Goal: Find specific page/section: Find specific page/section

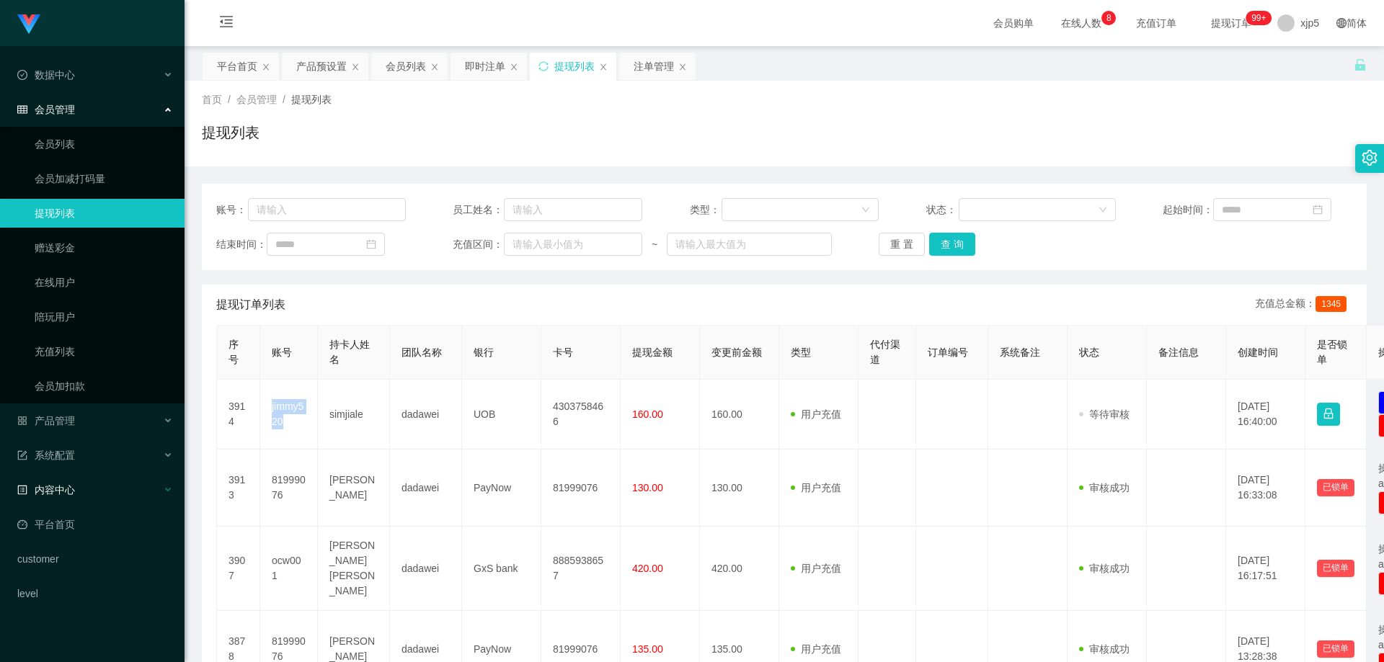
scroll to position [360, 0]
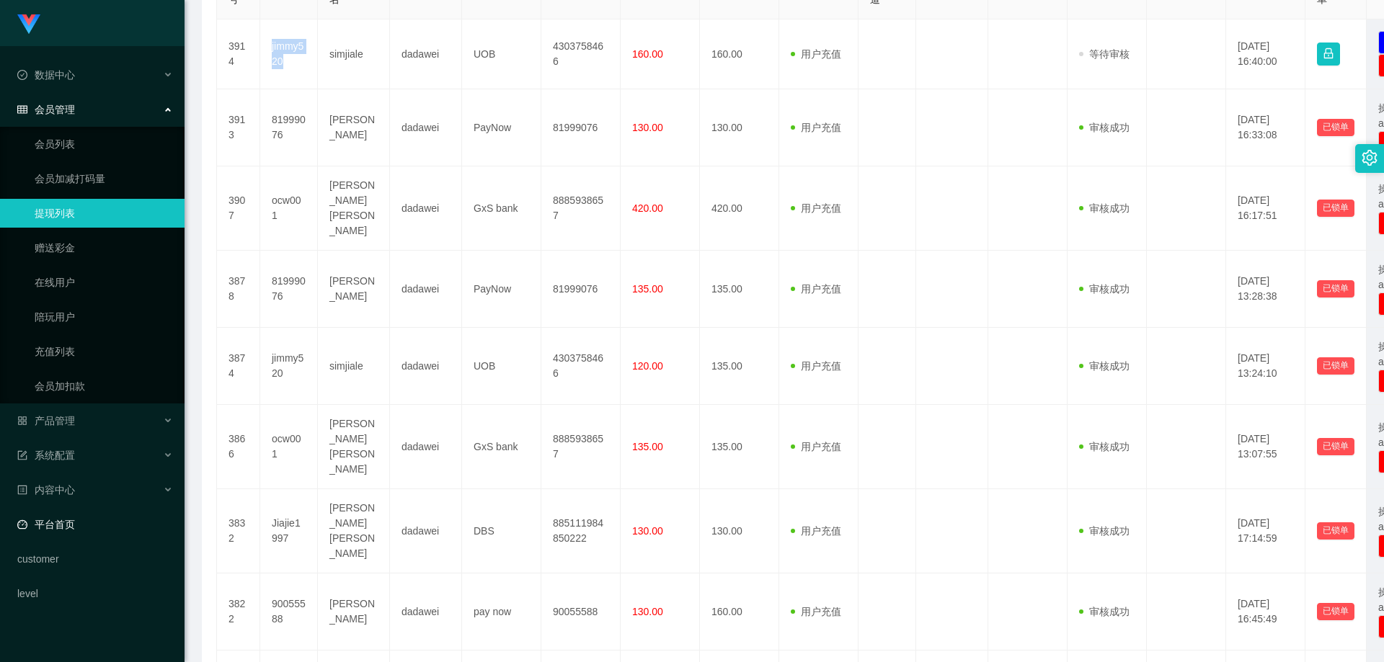
click at [112, 522] on link "平台首页" at bounding box center [95, 524] width 156 height 29
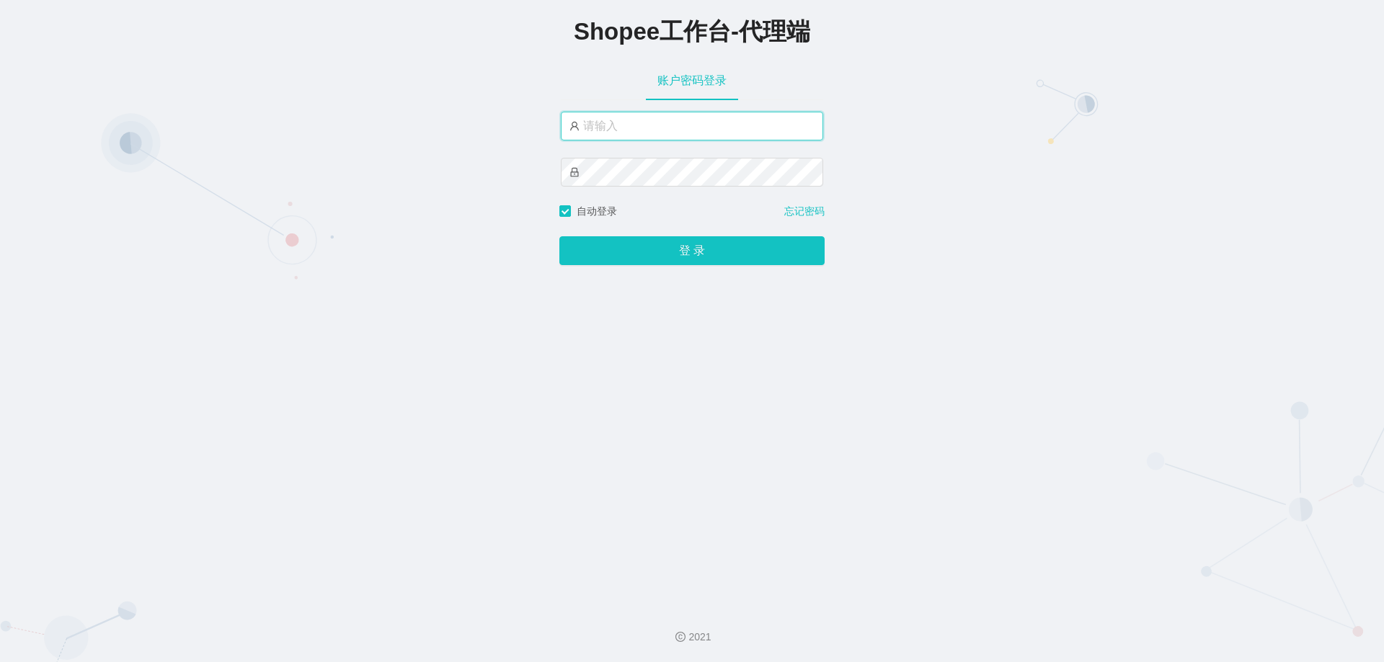
type input "xjp5"
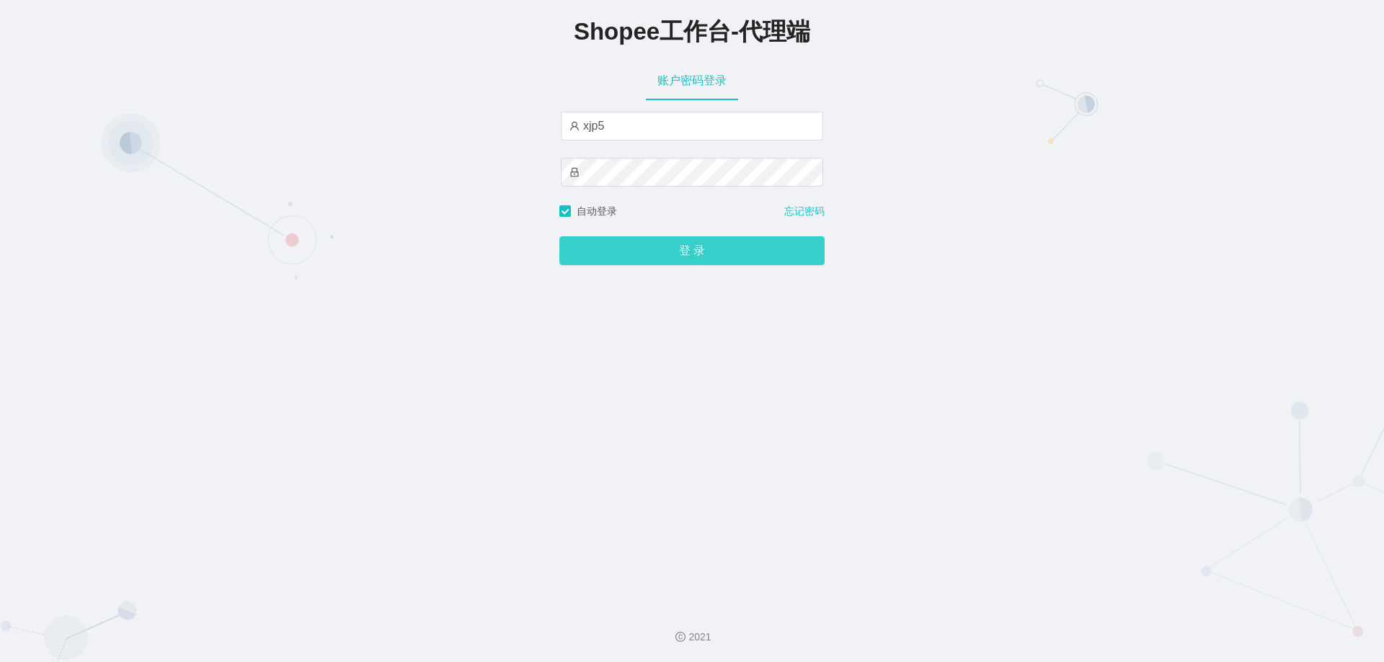
click at [689, 244] on button "登 录" at bounding box center [691, 250] width 265 height 29
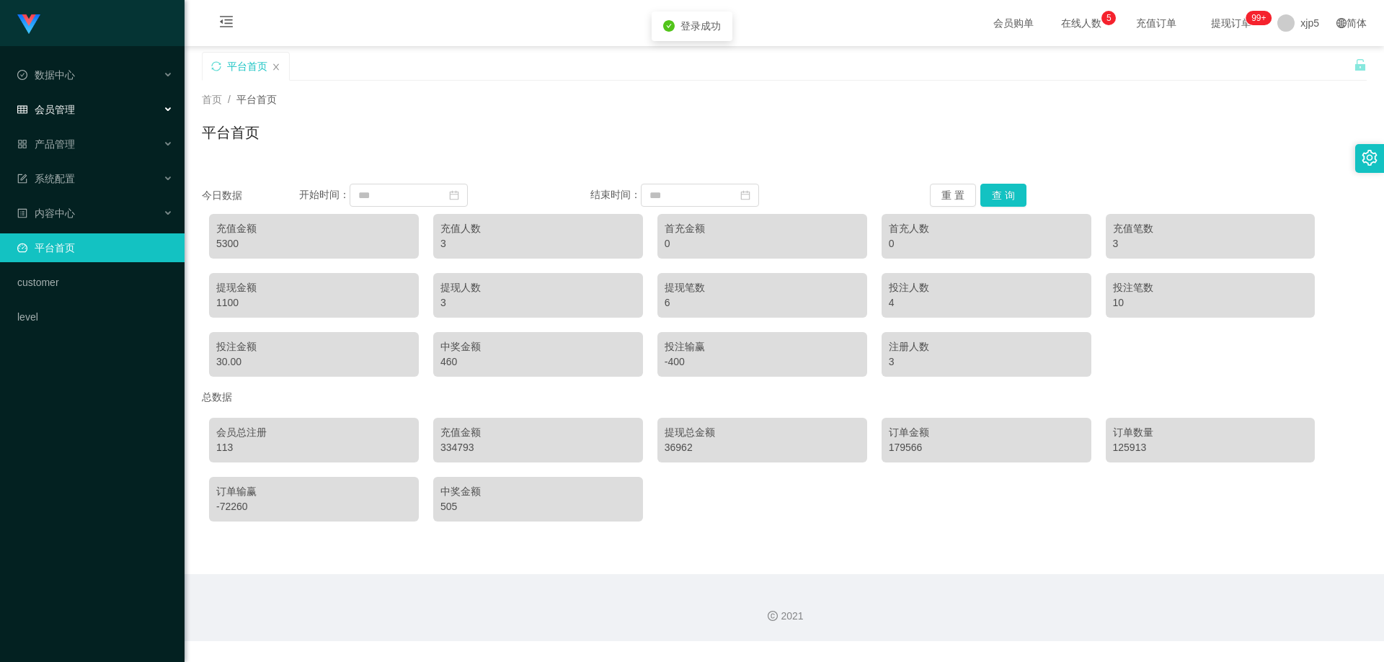
click at [85, 99] on div "会员管理" at bounding box center [92, 109] width 184 height 29
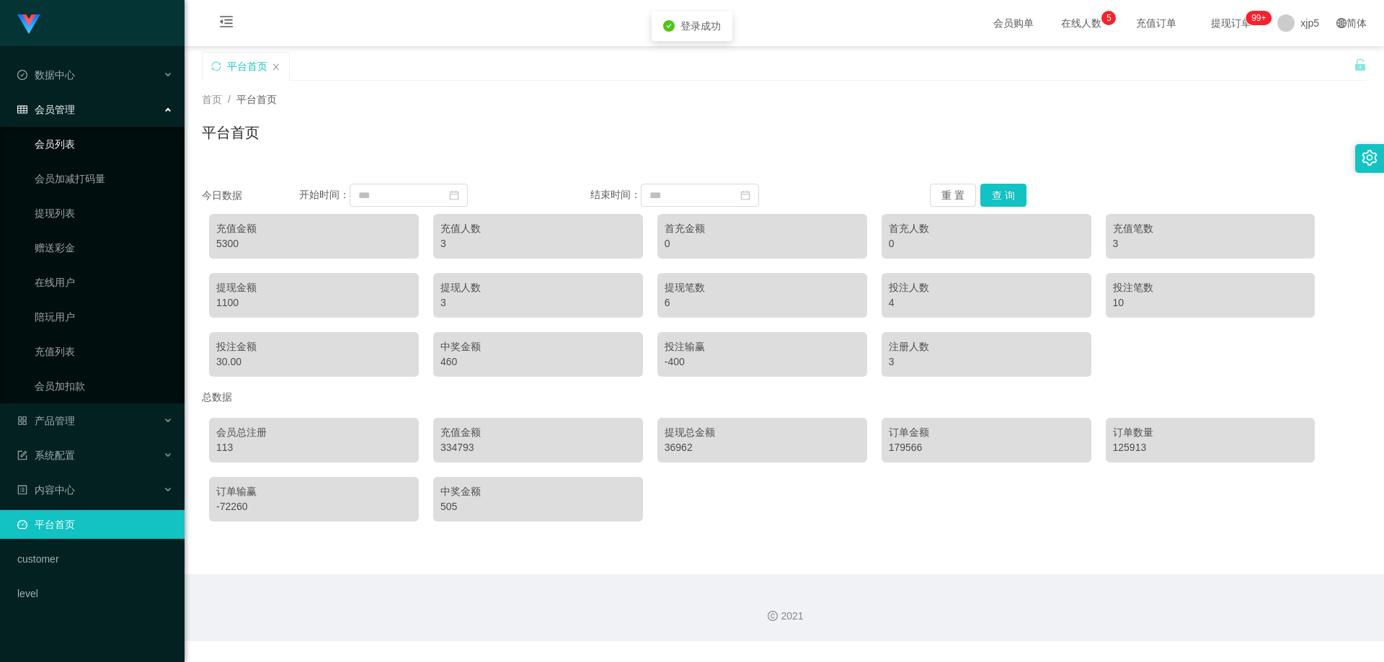
click at [88, 131] on link "会员列表" at bounding box center [104, 144] width 138 height 29
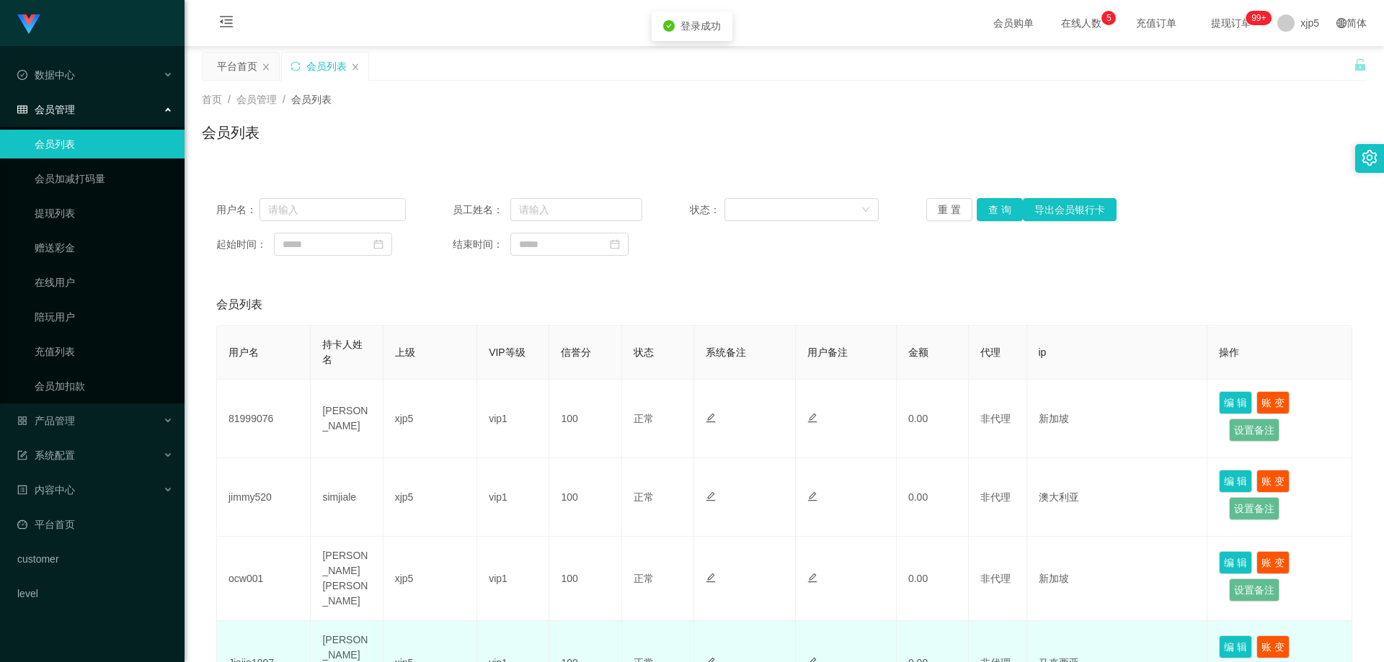
scroll to position [216, 0]
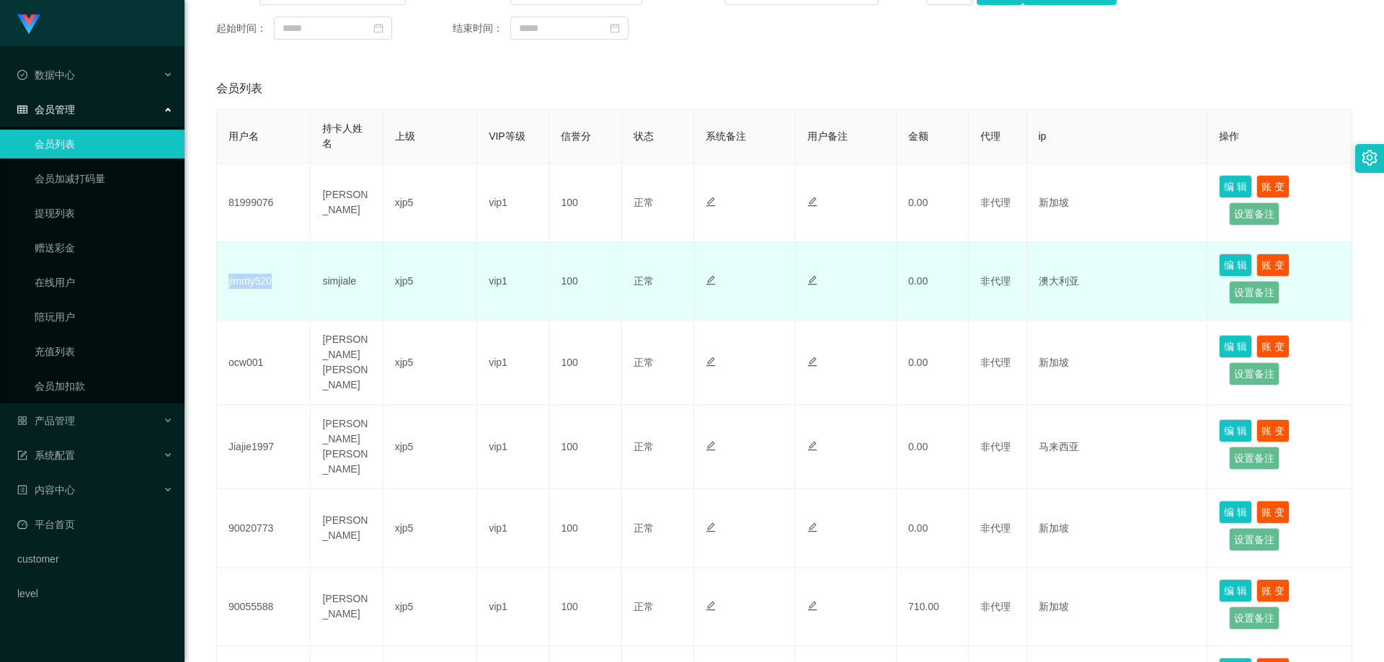
drag, startPoint x: 282, startPoint y: 298, endPoint x: 245, endPoint y: 286, distance: 38.5
click at [230, 286] on td "jimmy520" at bounding box center [264, 281] width 94 height 79
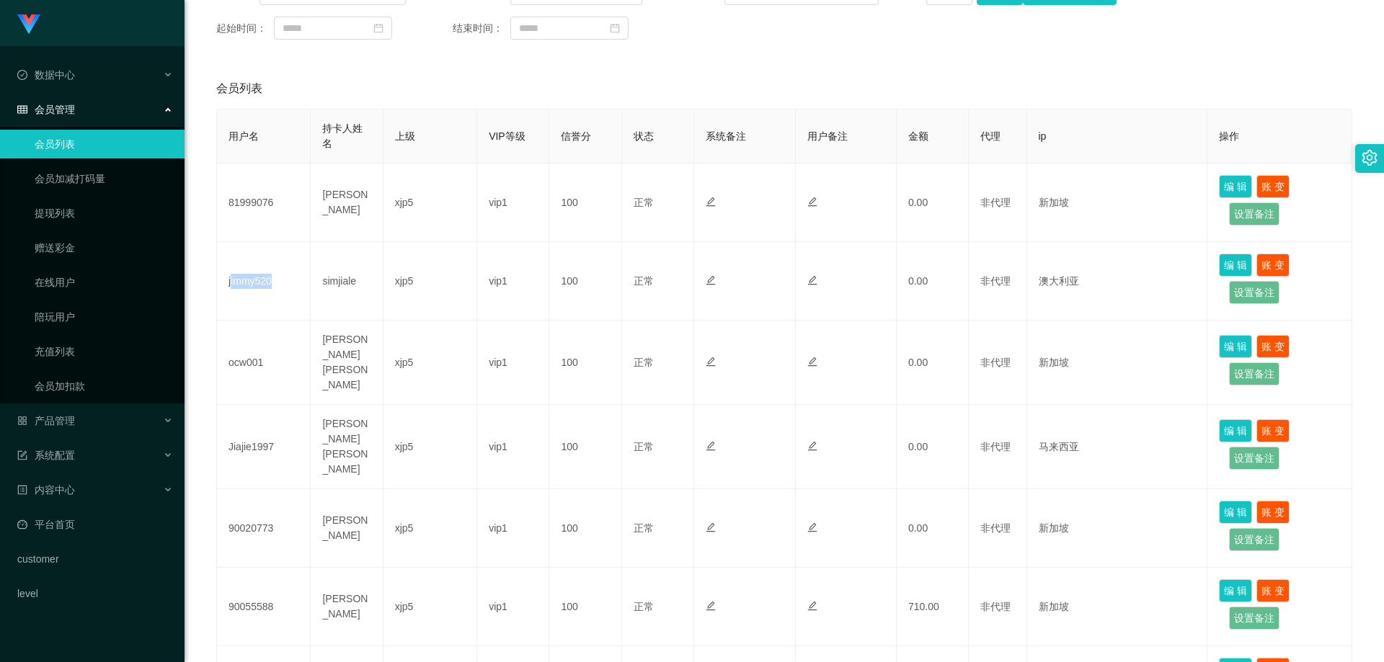
copy td "immy520"
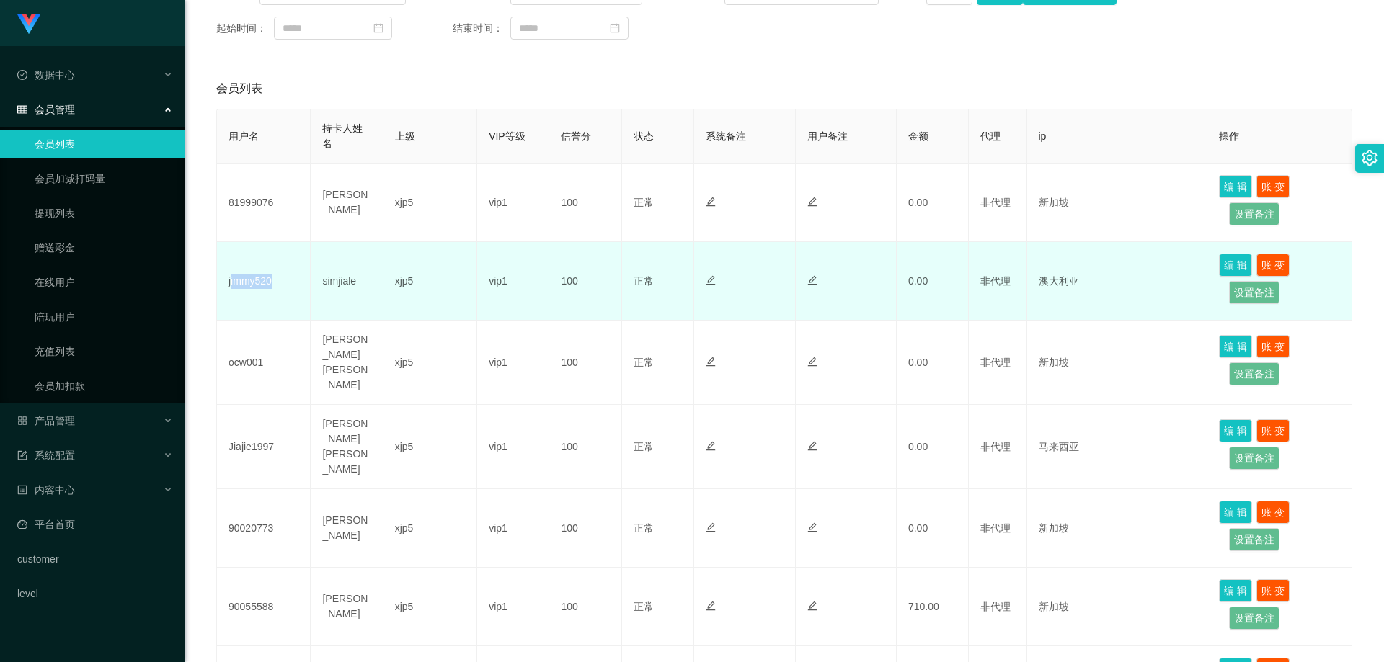
click at [272, 296] on td "jimmy520" at bounding box center [264, 281] width 94 height 79
click at [260, 282] on td "jimmy520" at bounding box center [264, 281] width 94 height 79
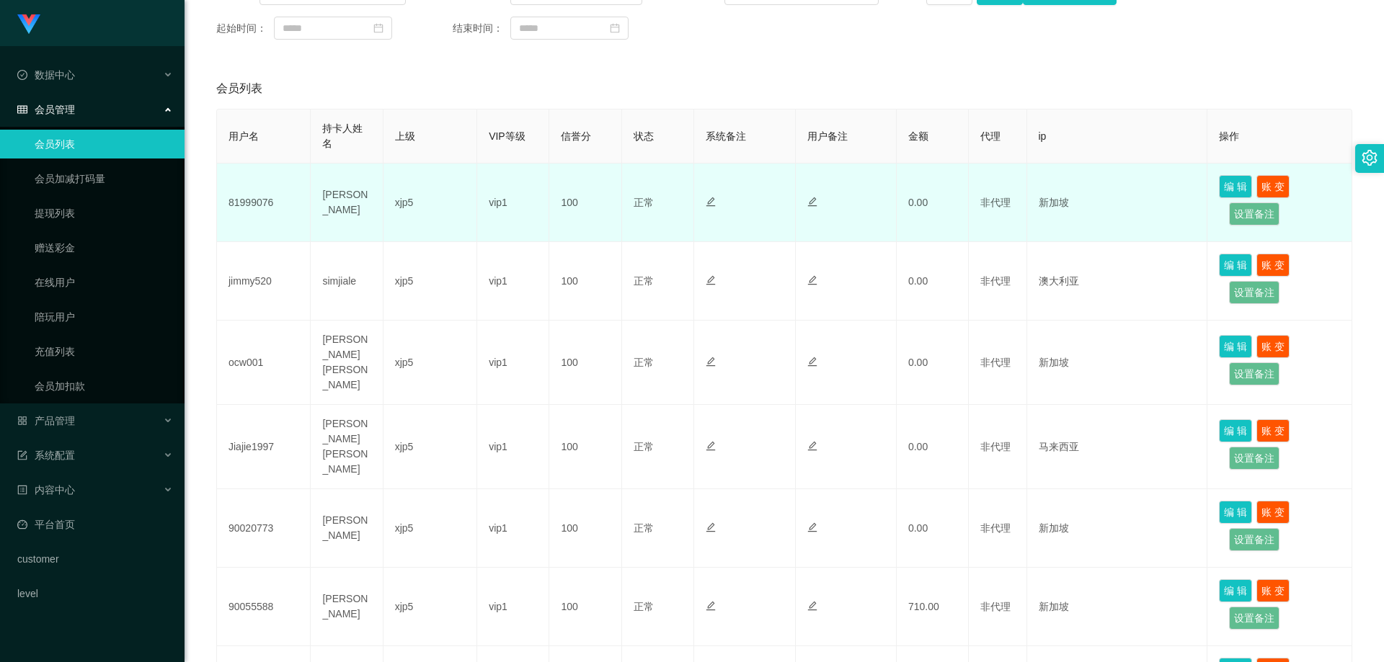
click at [277, 208] on td "81999076" at bounding box center [264, 203] width 94 height 79
drag, startPoint x: 278, startPoint y: 207, endPoint x: 306, endPoint y: 179, distance: 39.2
click at [224, 197] on td "81999076" at bounding box center [264, 203] width 94 height 79
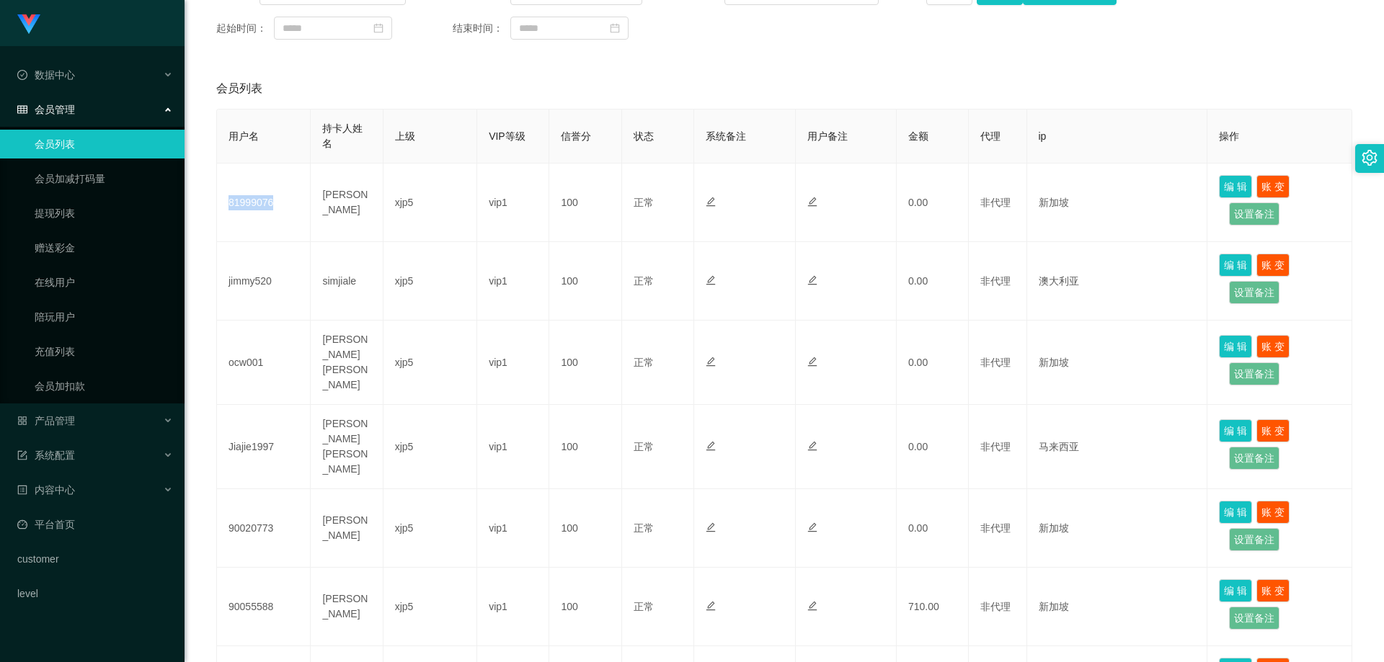
copy td "81999076"
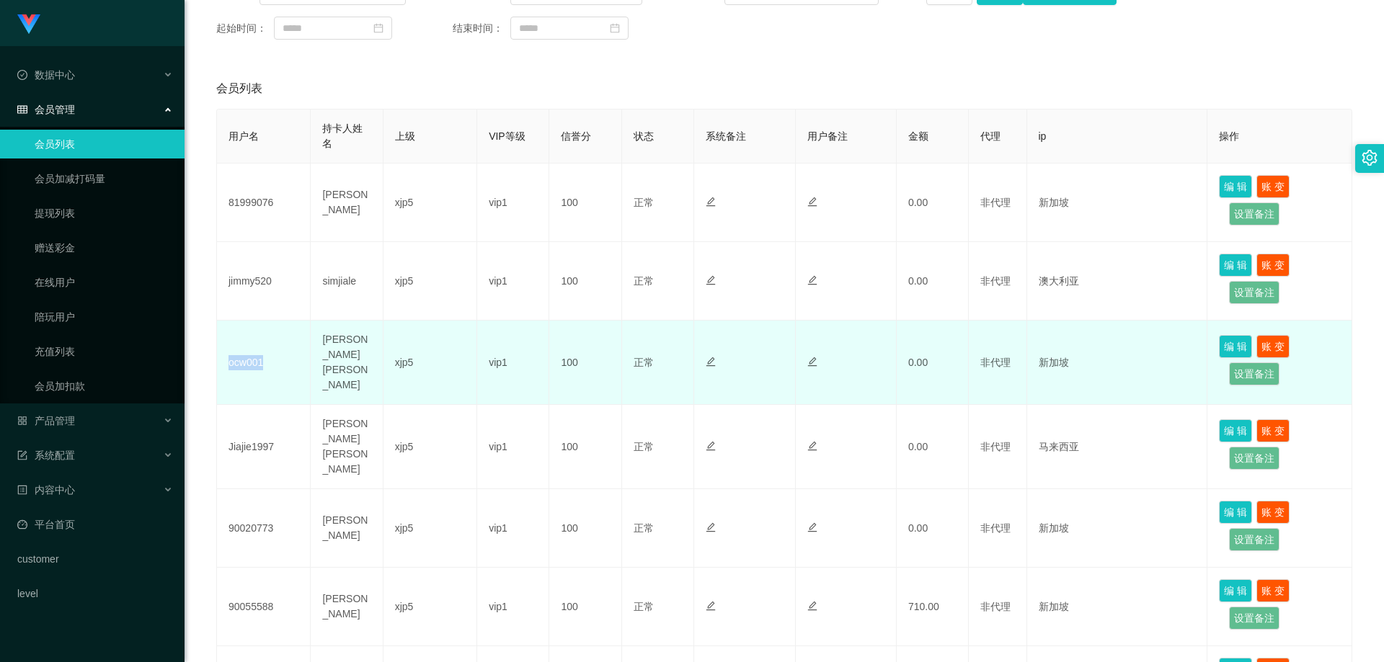
drag, startPoint x: 253, startPoint y: 363, endPoint x: 226, endPoint y: 360, distance: 26.8
click at [226, 360] on td "ocw001" at bounding box center [264, 363] width 94 height 84
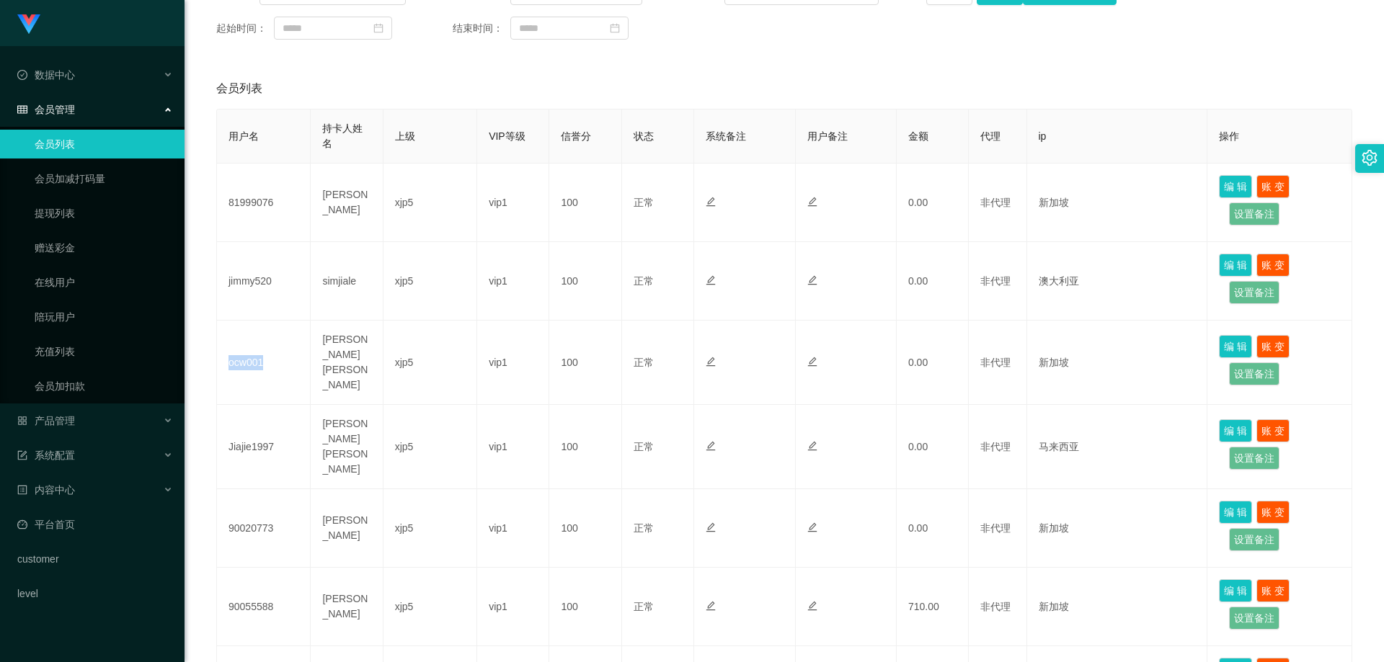
copy td "ocw001"
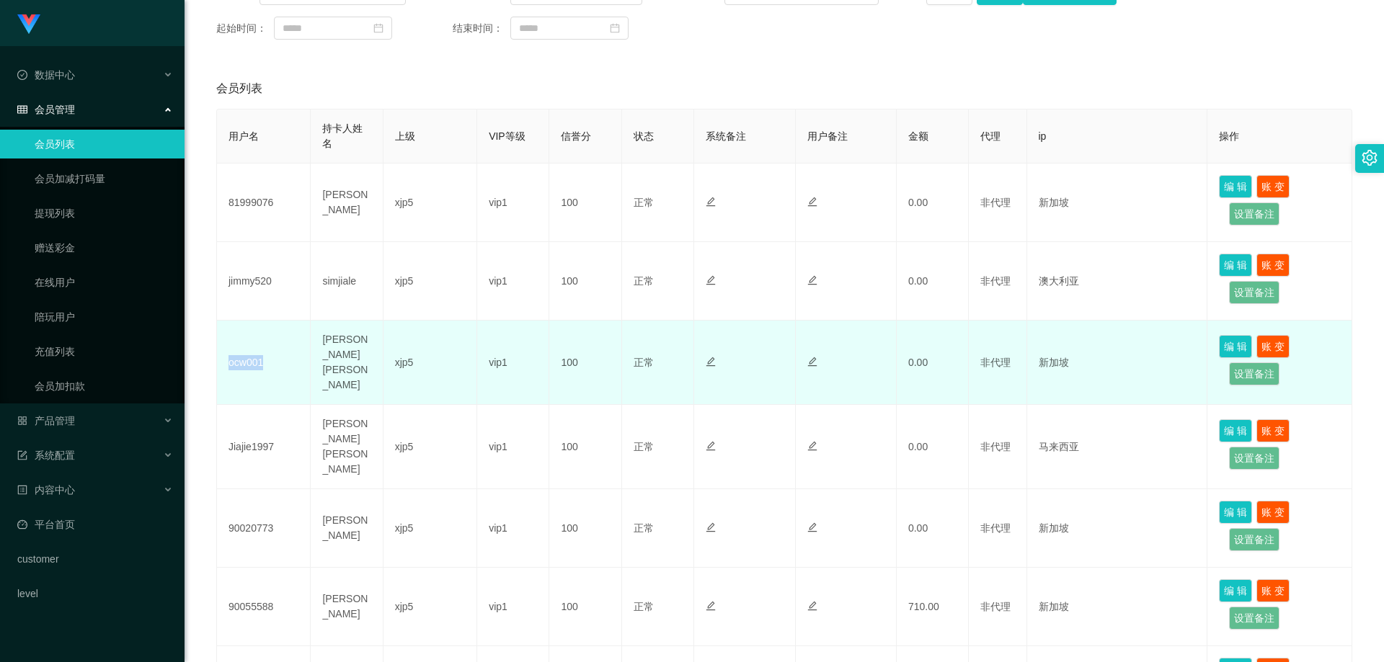
click at [271, 378] on td "ocw001" at bounding box center [264, 363] width 94 height 84
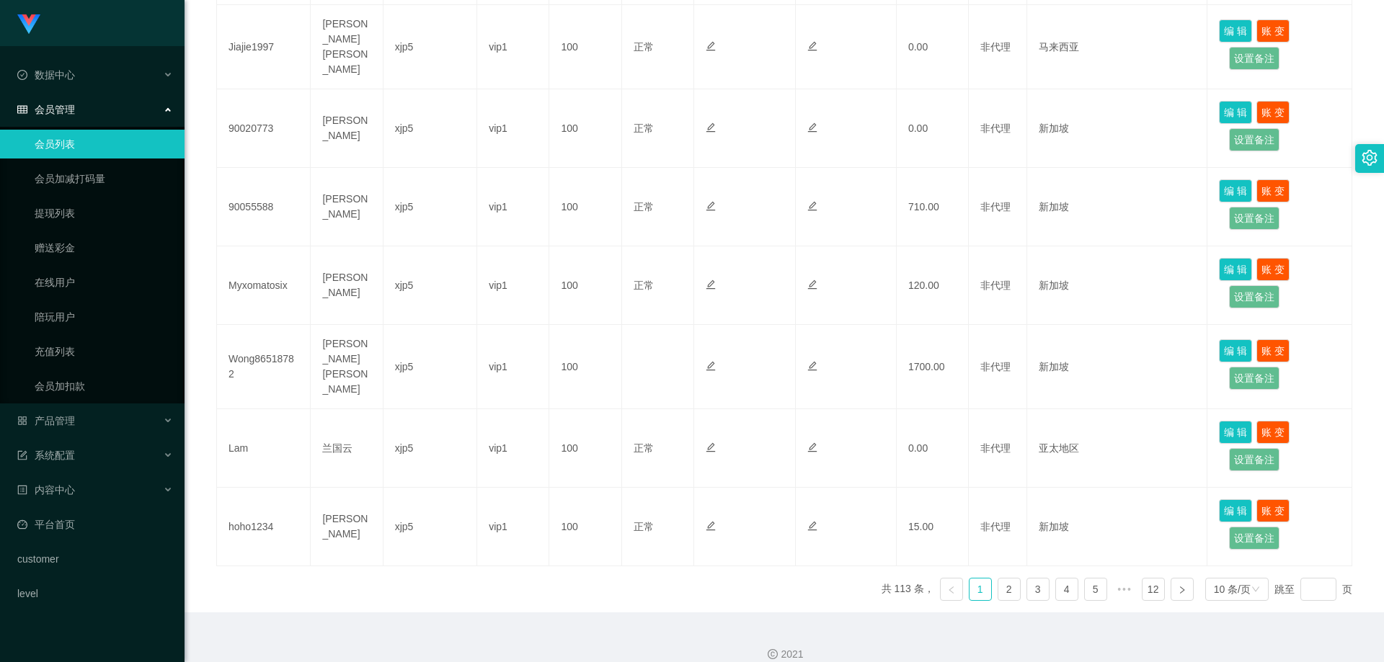
scroll to position [544, 0]
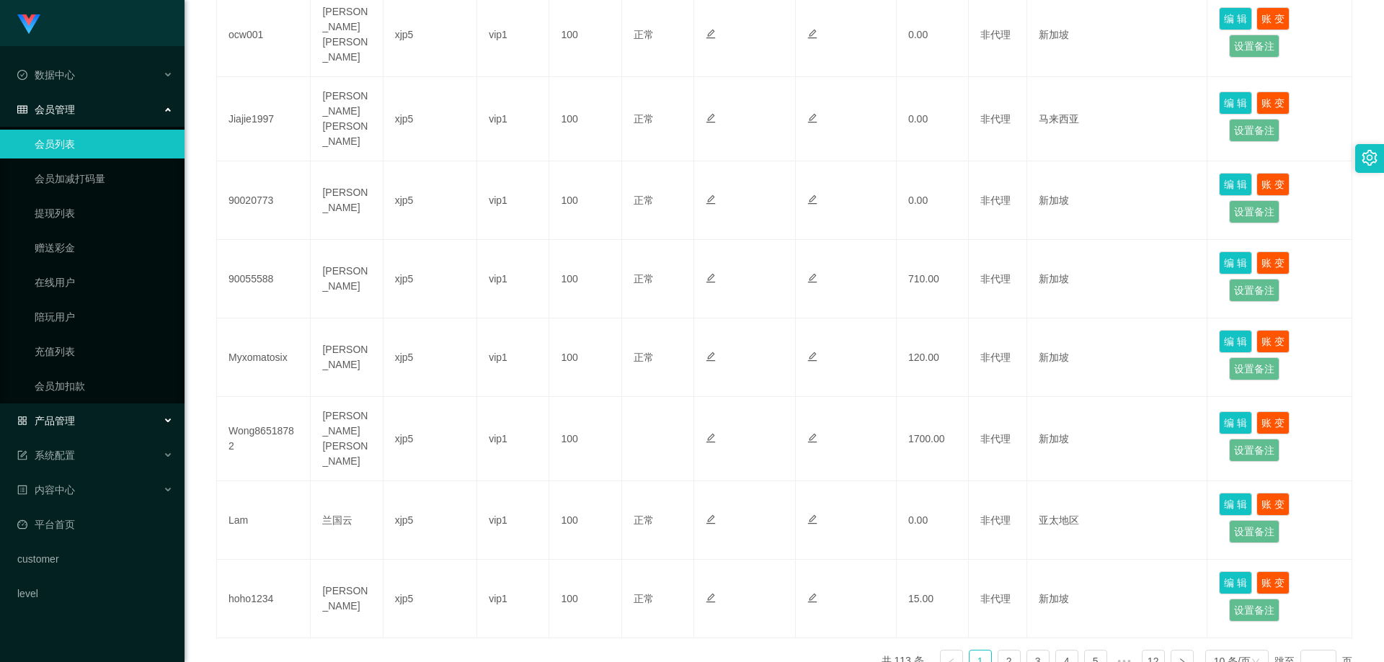
click at [91, 415] on div "产品管理" at bounding box center [92, 420] width 184 height 29
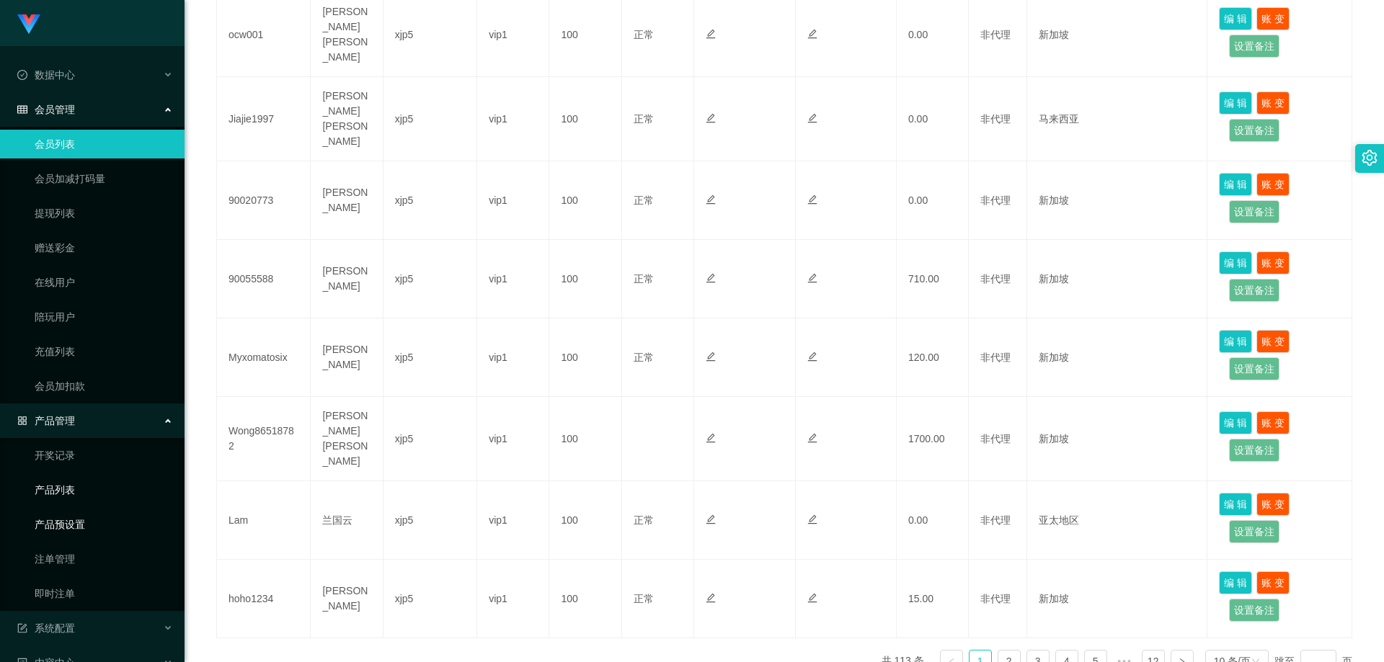
scroll to position [133, 0]
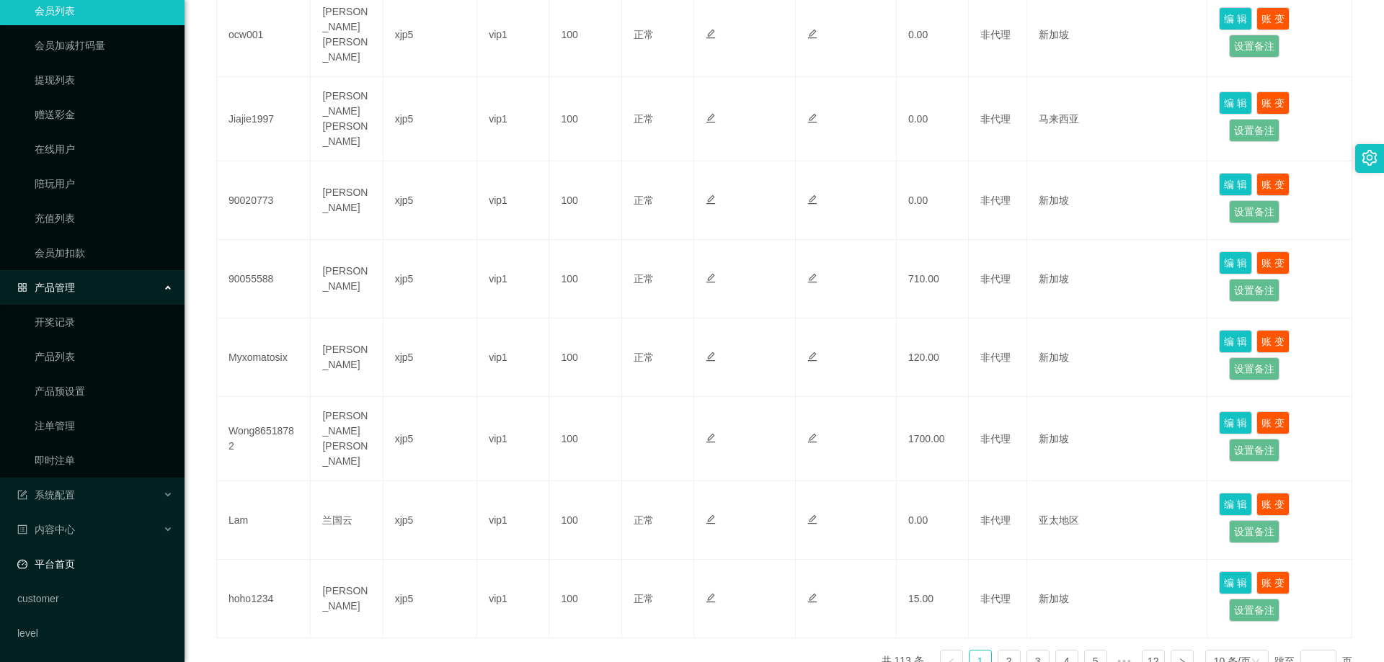
click at [82, 489] on link "平台首页" at bounding box center [95, 564] width 156 height 29
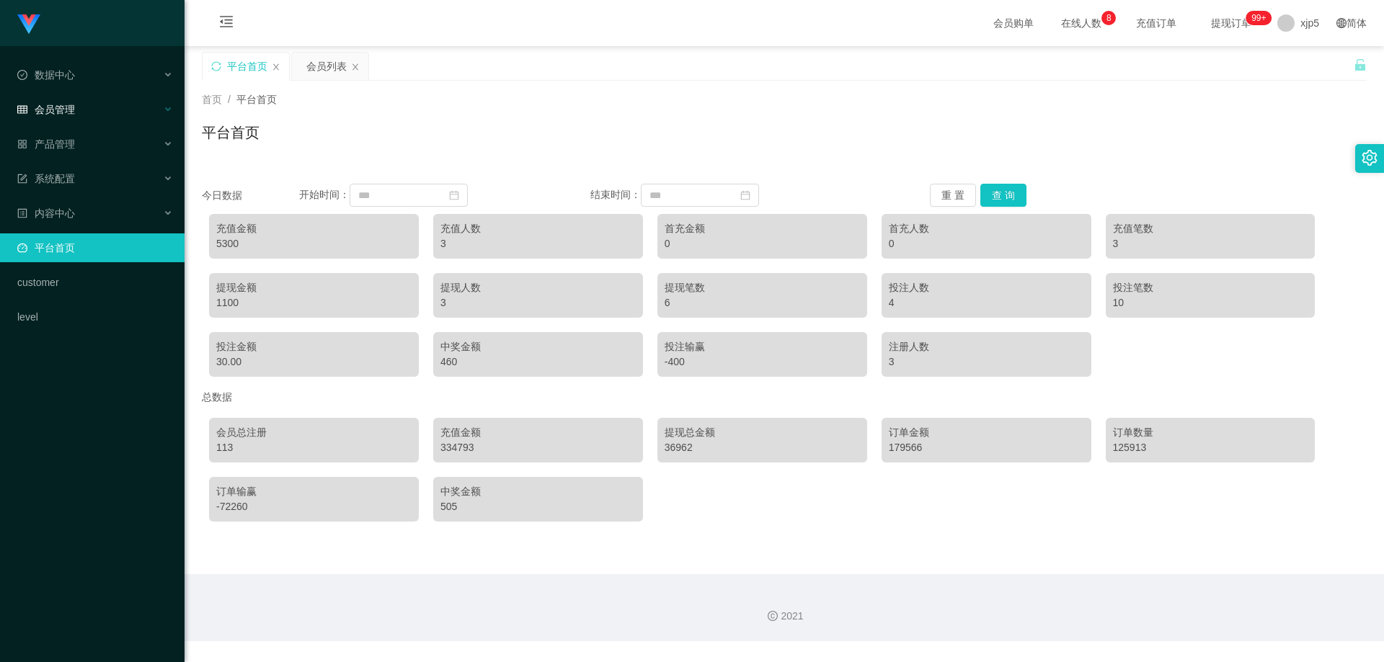
click at [86, 110] on div "会员管理" at bounding box center [92, 109] width 184 height 29
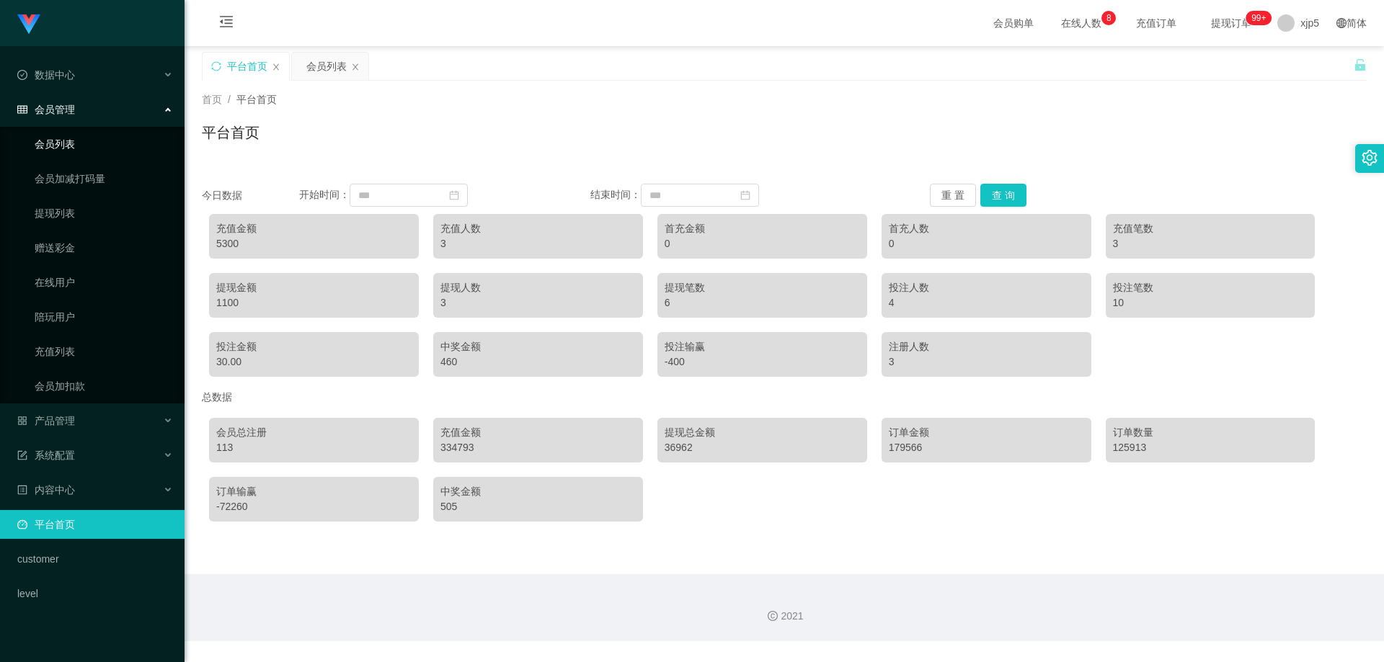
click at [86, 137] on link "会员列表" at bounding box center [104, 144] width 138 height 29
